Goal: Complete application form

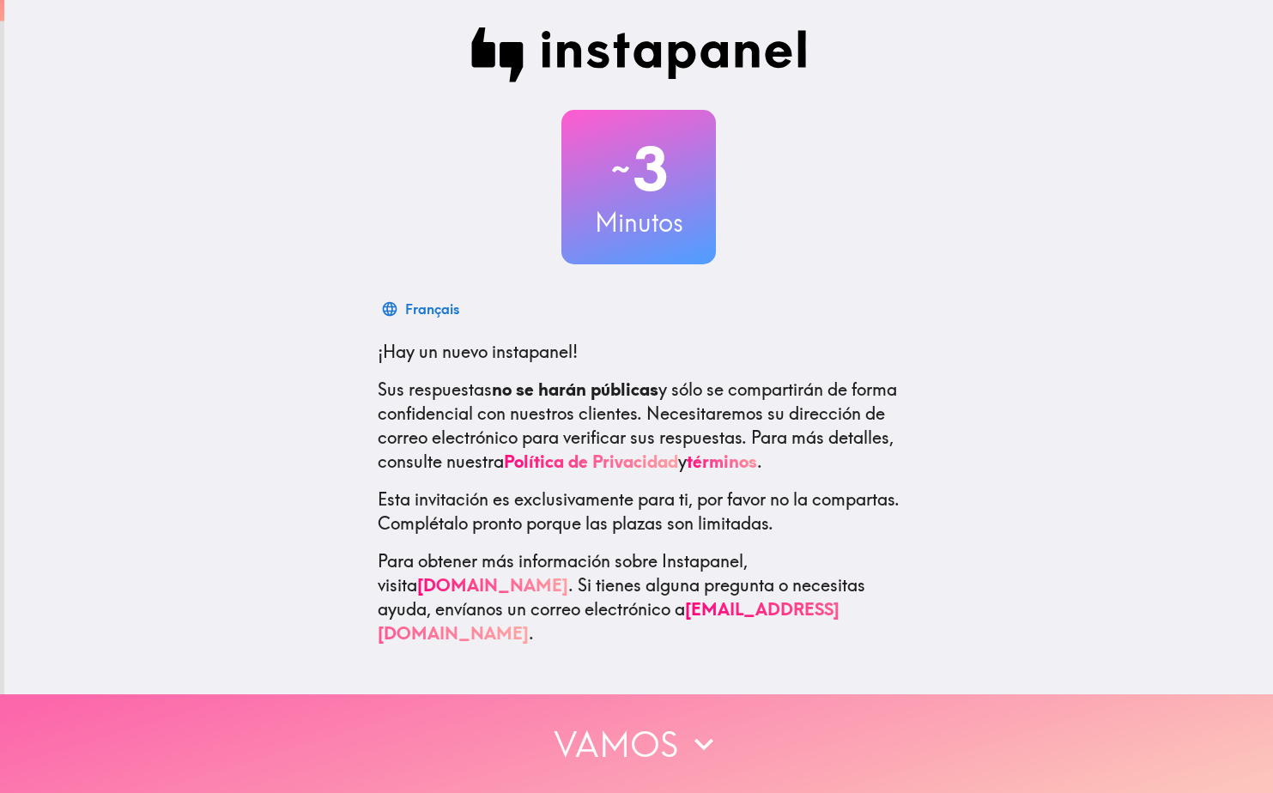
click at [685, 736] on icon "button" at bounding box center [704, 744] width 38 height 38
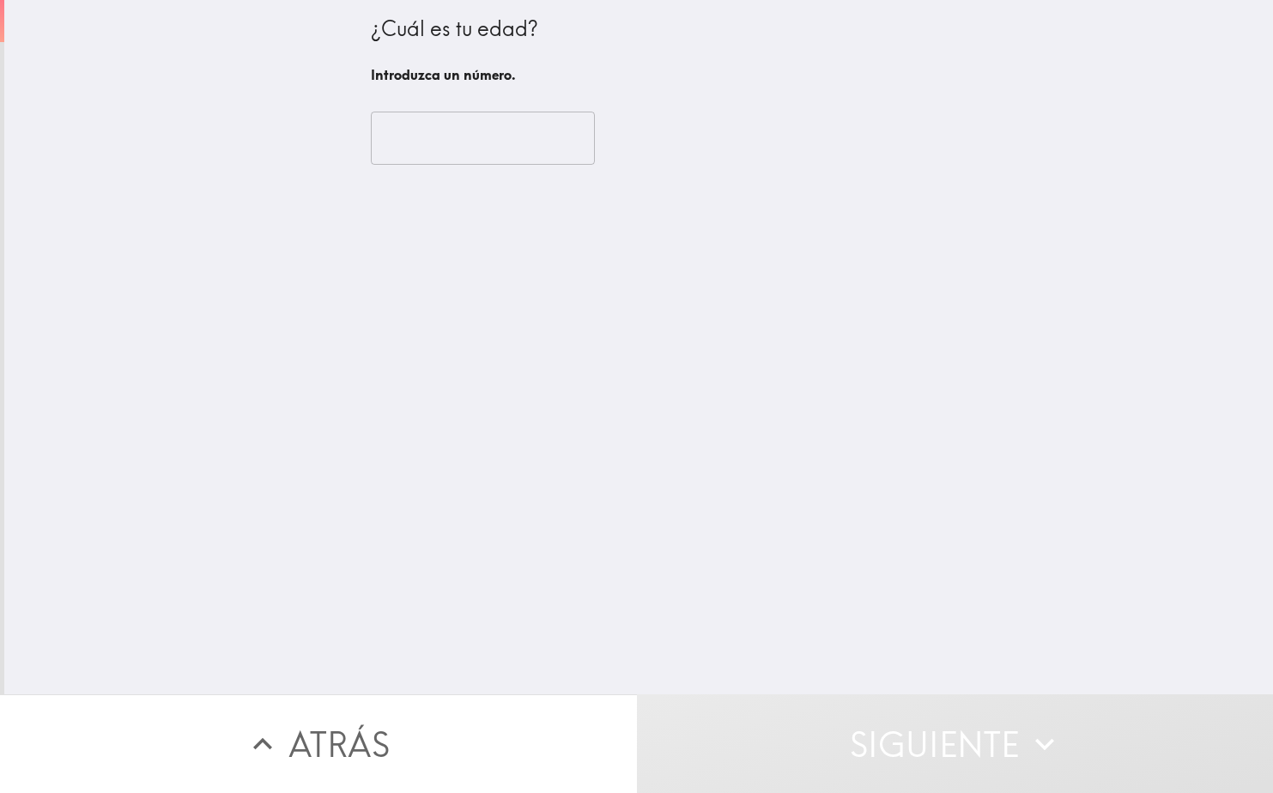
click at [450, 153] on input "number" at bounding box center [483, 138] width 224 height 53
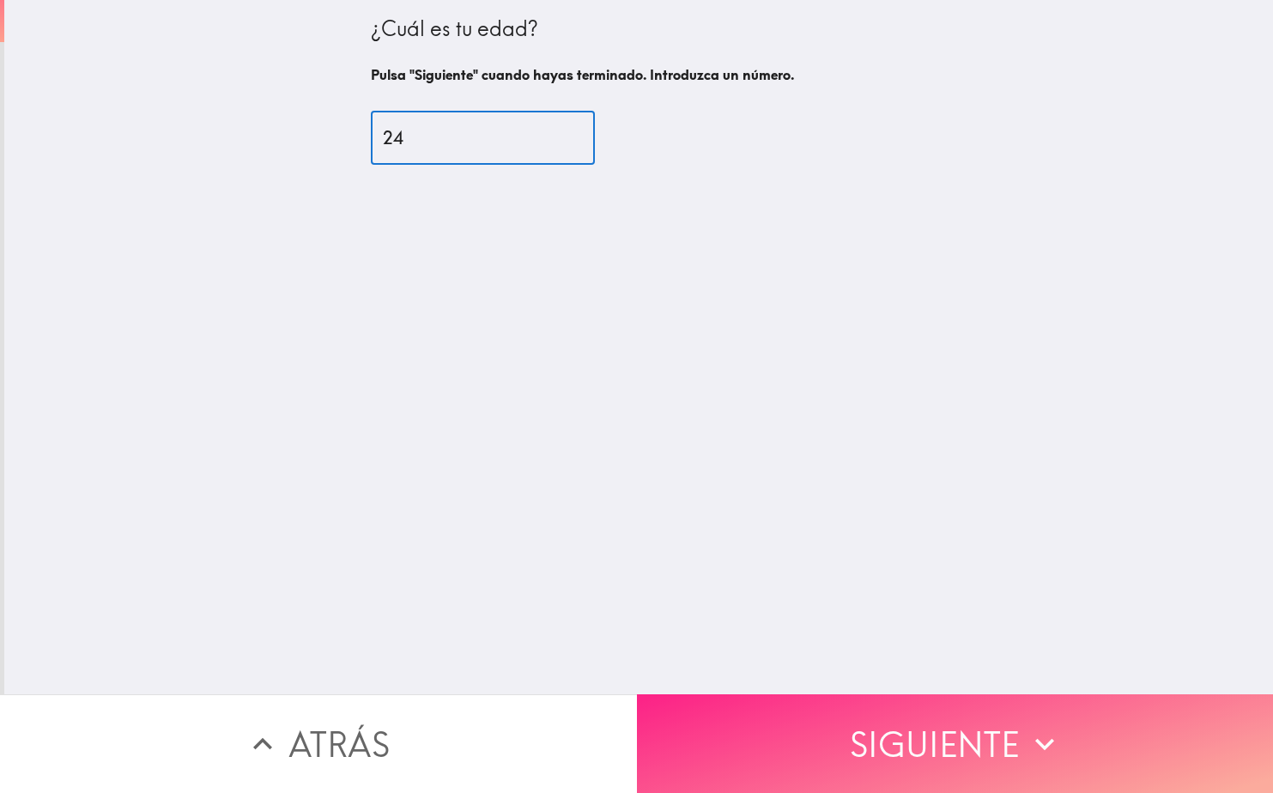
type input "24"
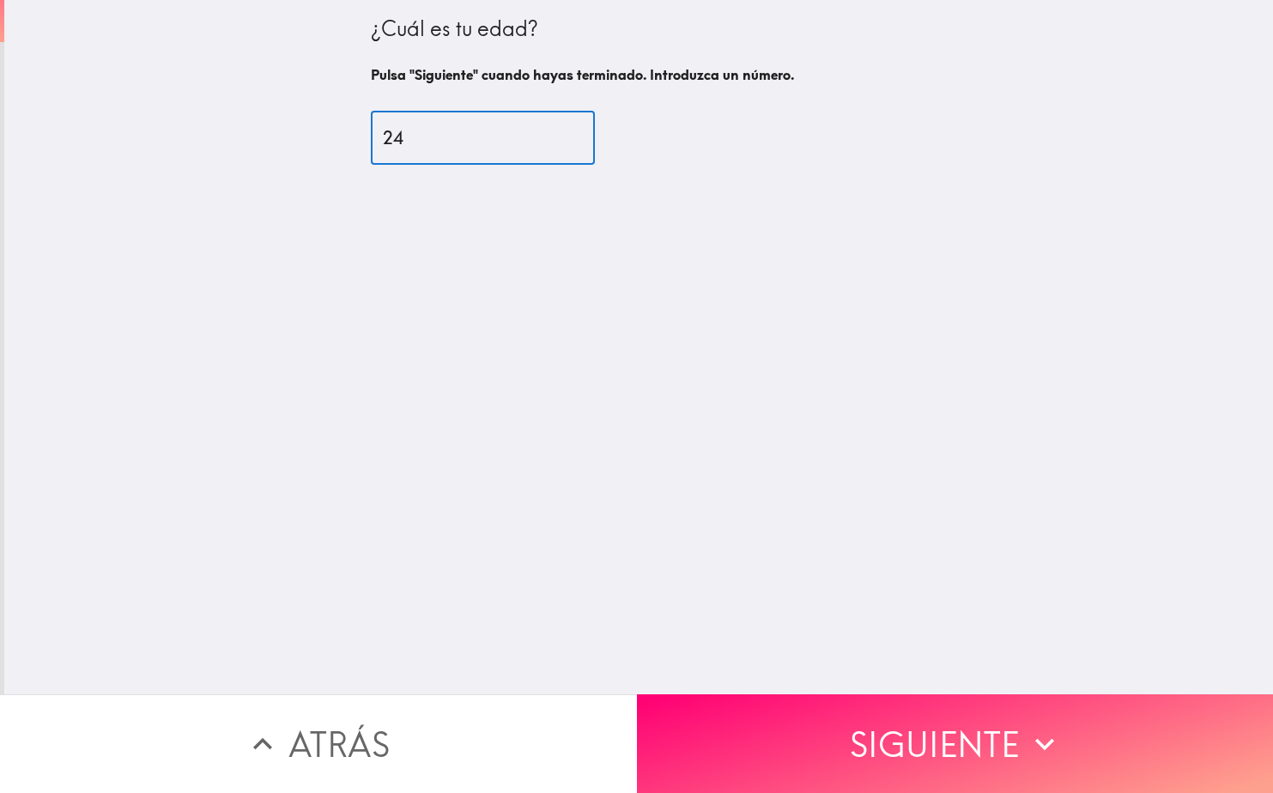
click at [1041, 734] on icon "button" at bounding box center [1045, 744] width 38 height 38
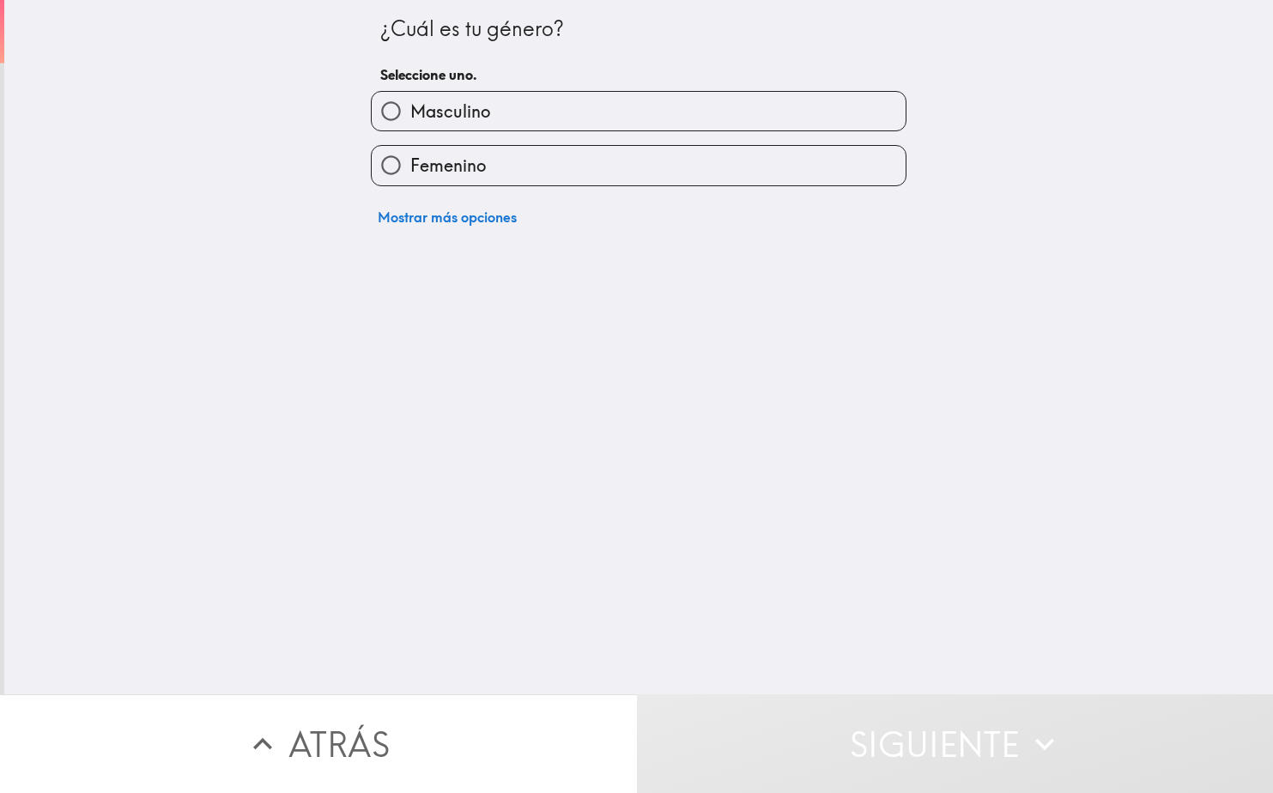
click at [410, 108] on span "Masculino" at bounding box center [450, 112] width 80 height 24
click at [399, 108] on input "Masculino" at bounding box center [391, 111] width 39 height 39
radio input "true"
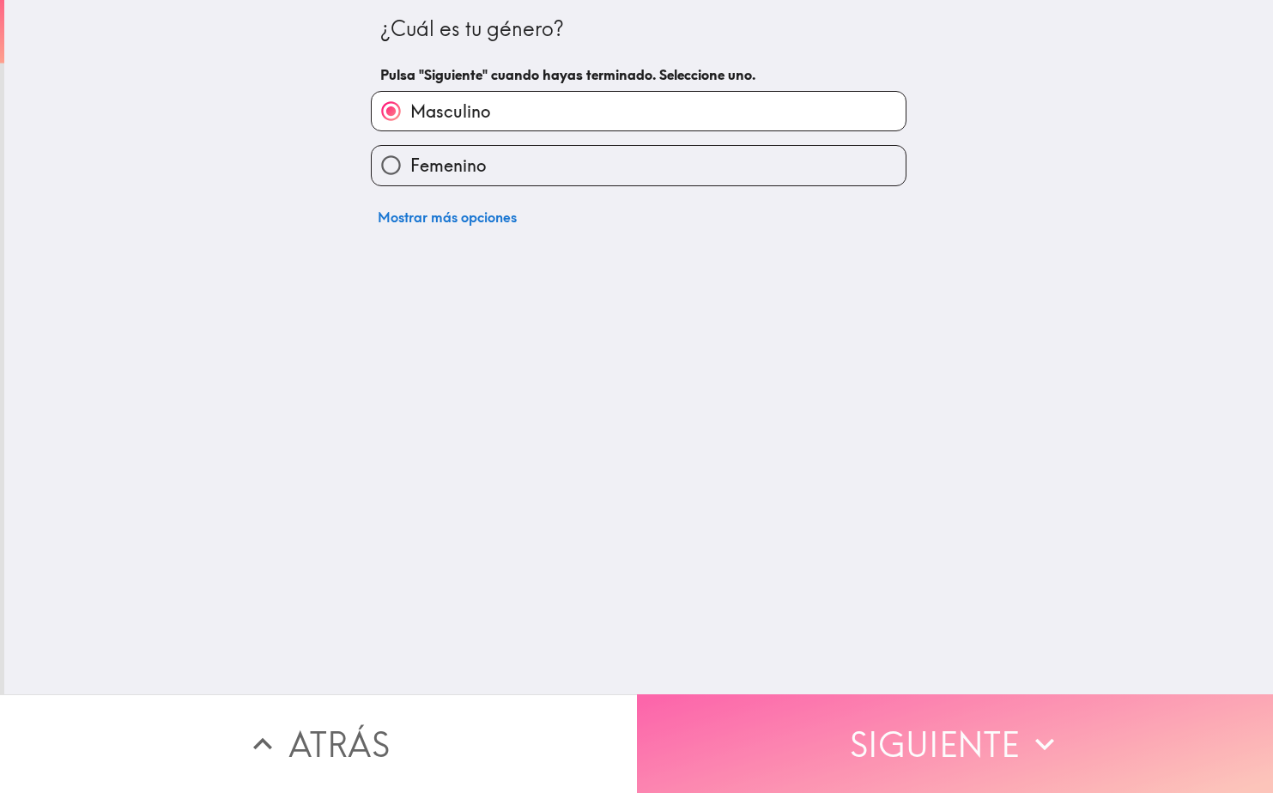
drag, startPoint x: 984, startPoint y: 722, endPoint x: 955, endPoint y: 673, distance: 56.5
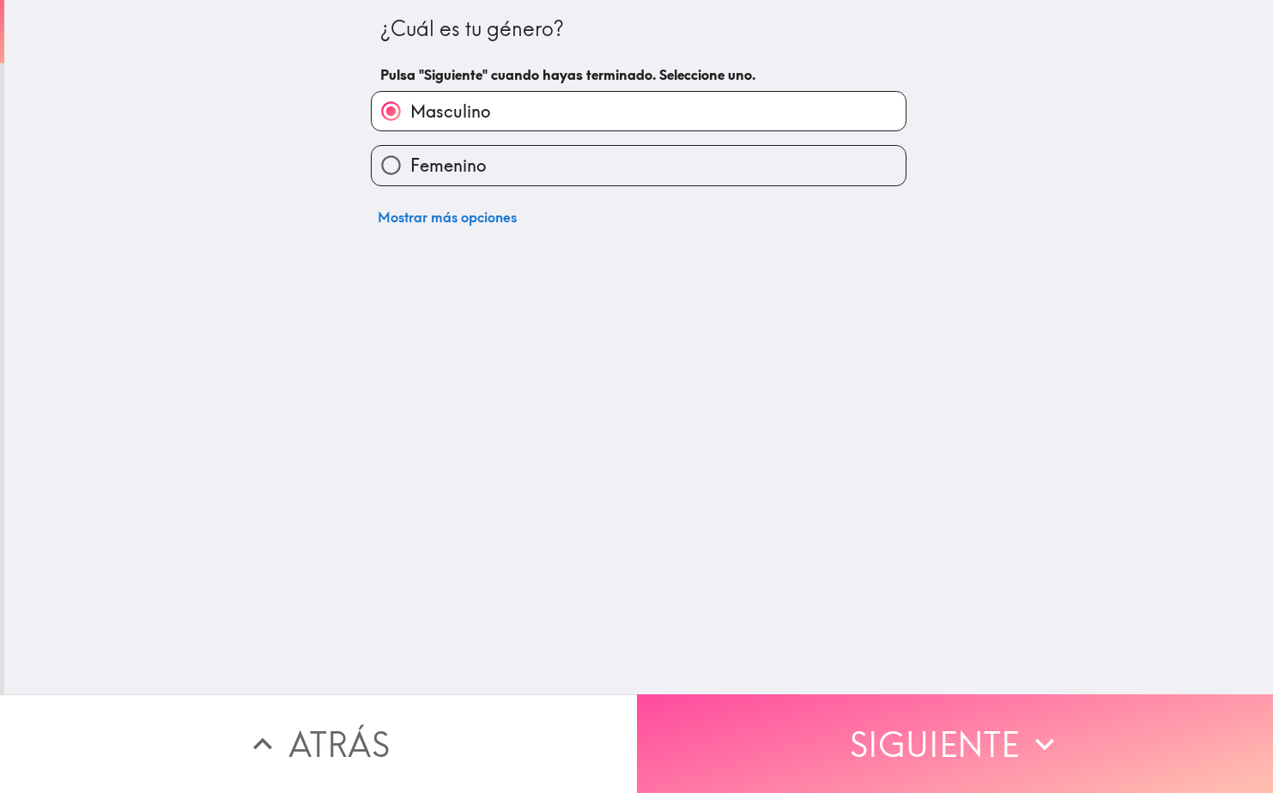
click at [985, 723] on button "Siguiente" at bounding box center [955, 743] width 637 height 99
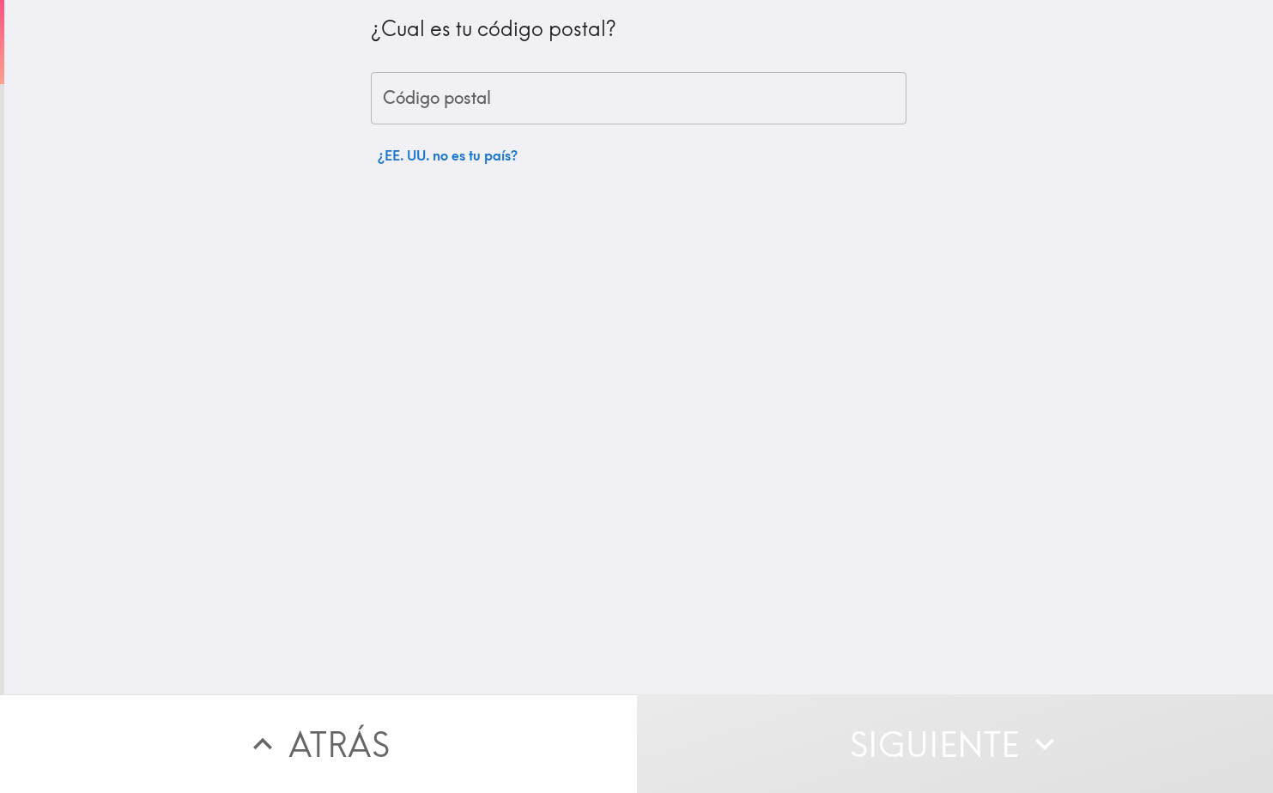
click at [520, 102] on input "Código postal" at bounding box center [639, 98] width 536 height 53
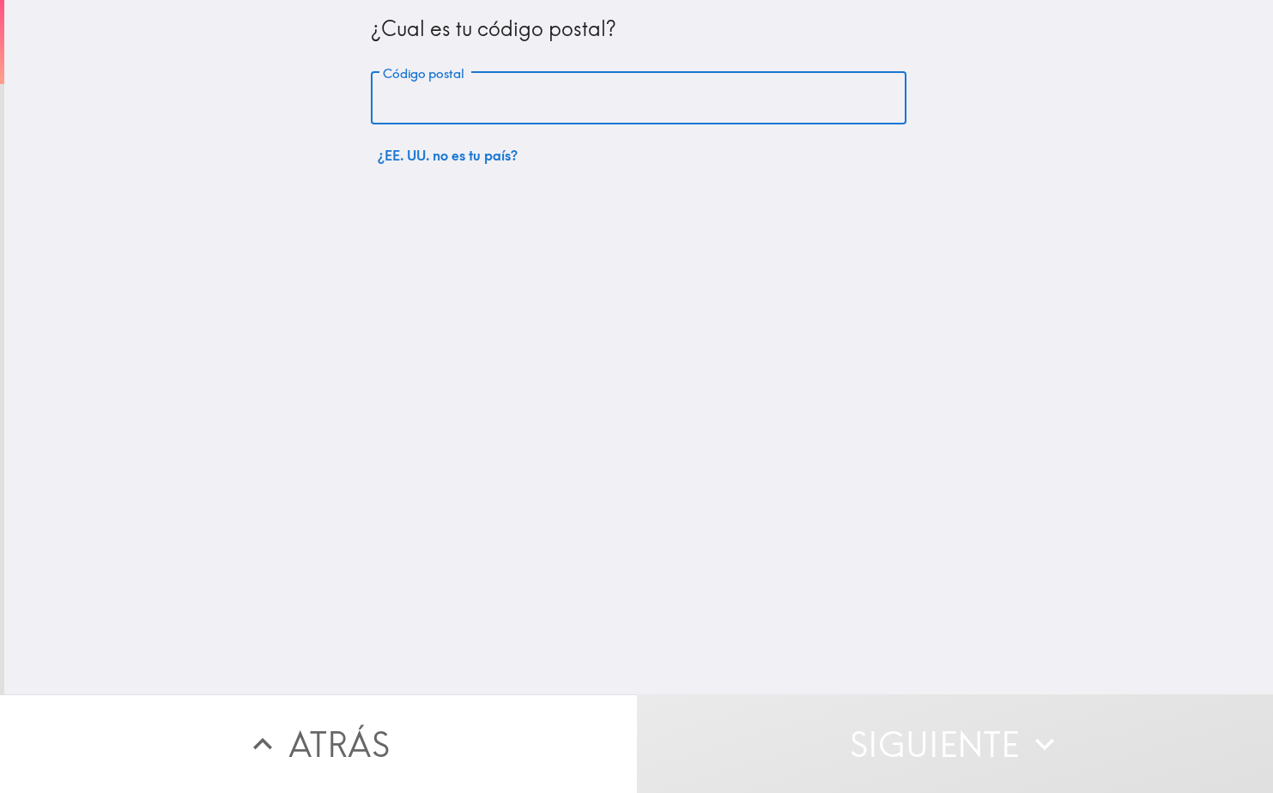
type input "32277"
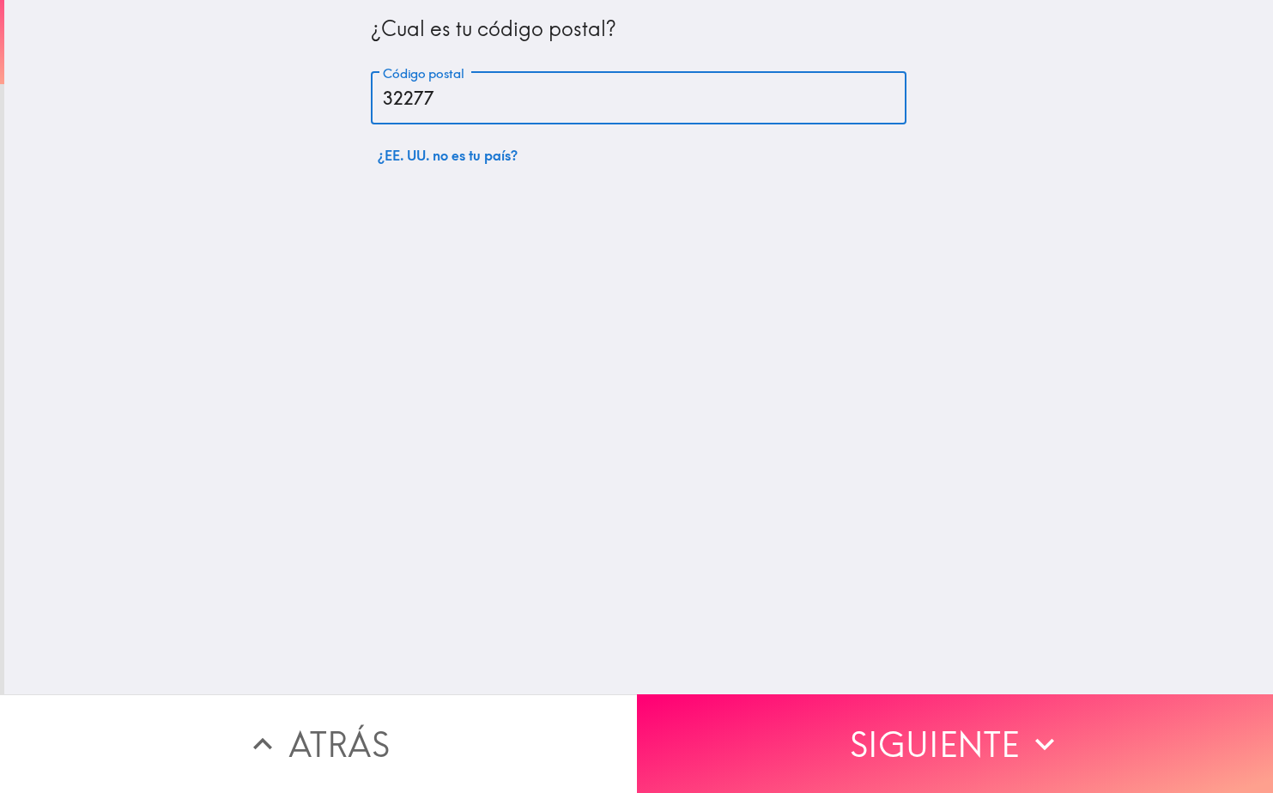
click at [1155, 730] on button "Siguiente" at bounding box center [955, 743] width 637 height 99
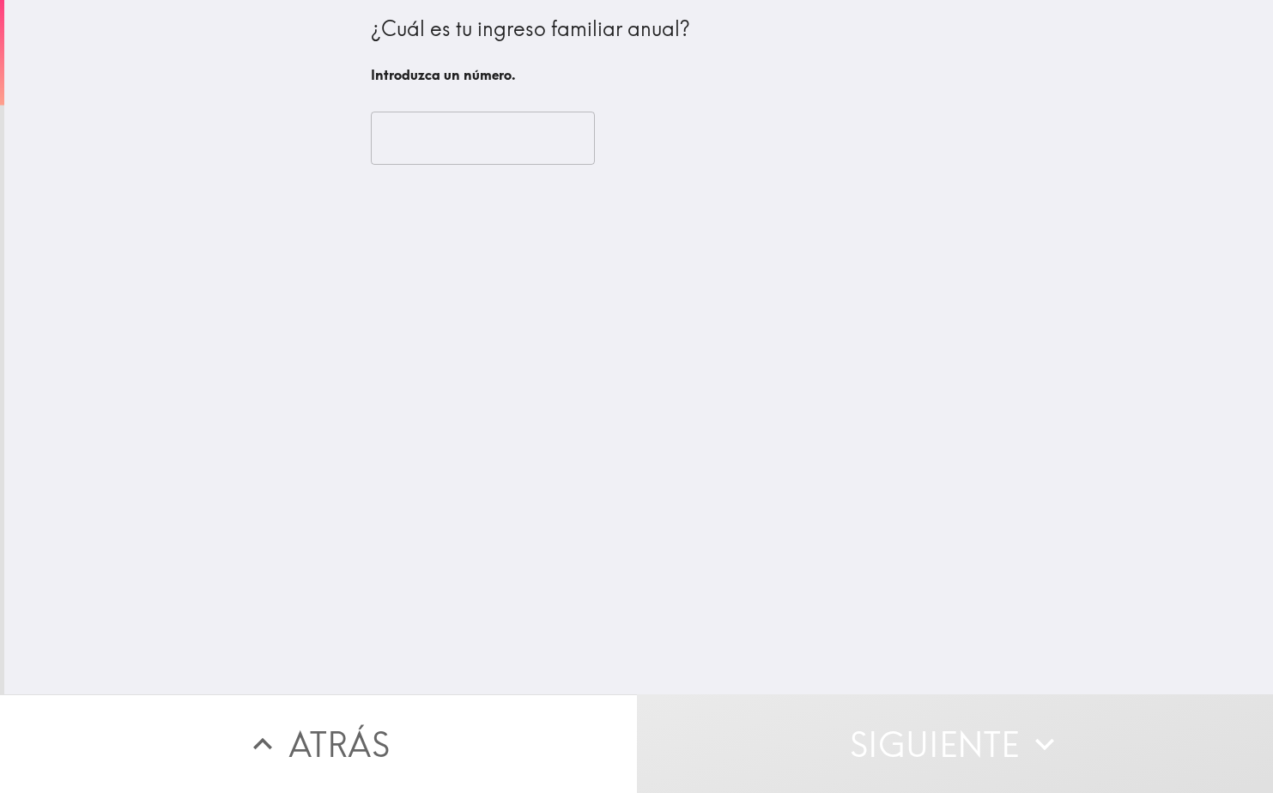
click at [512, 156] on input "number" at bounding box center [483, 138] width 224 height 53
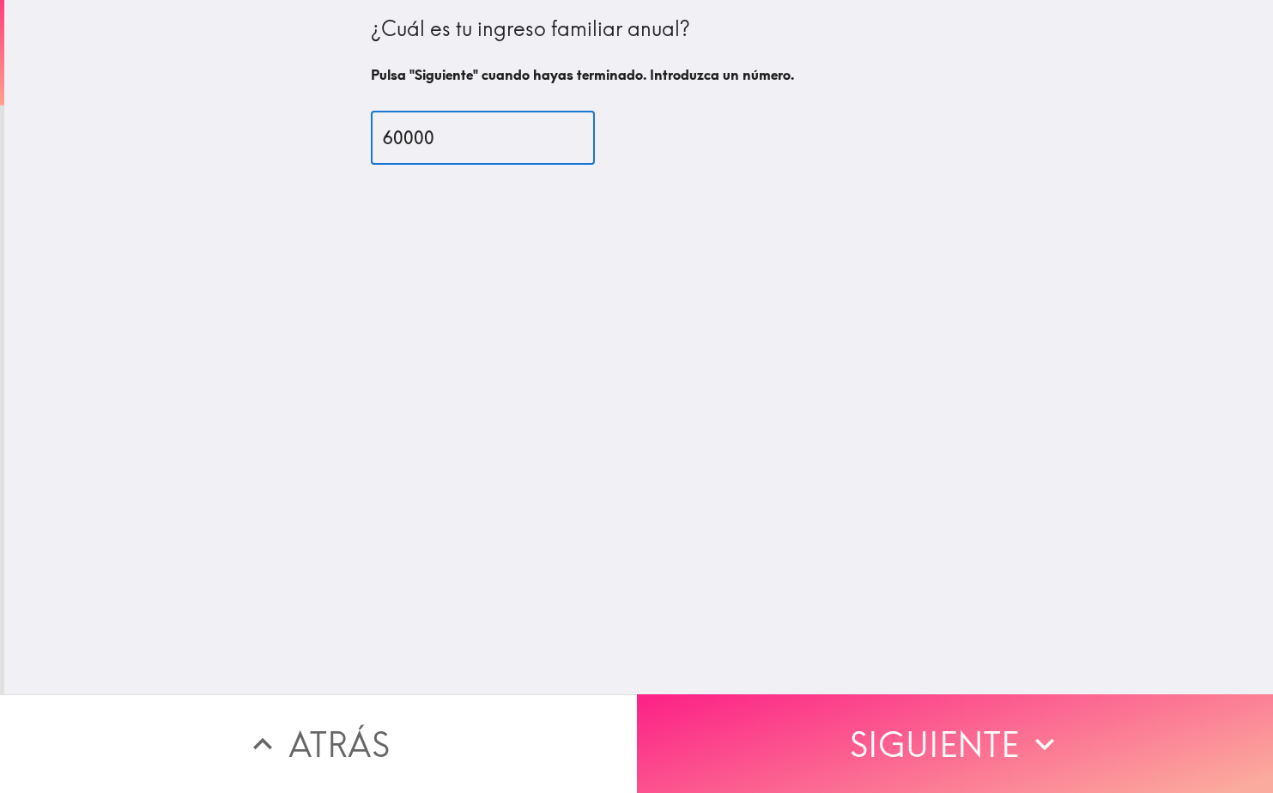
type input "60000"
click at [984, 731] on button "Siguiente" at bounding box center [955, 743] width 637 height 99
